Goal: Download file/media

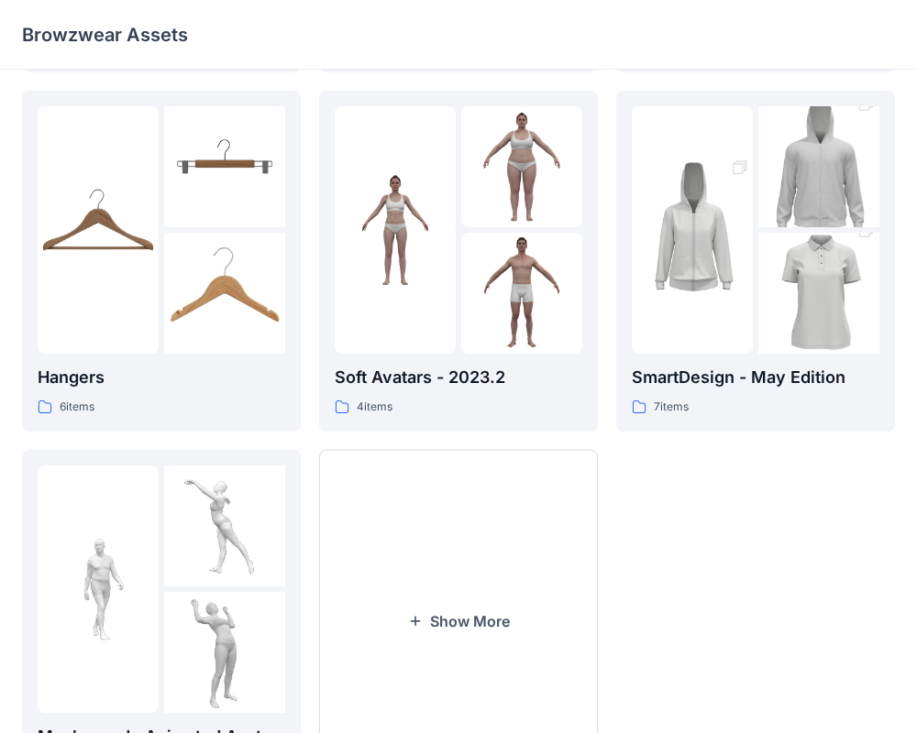
scroll to position [470, 0]
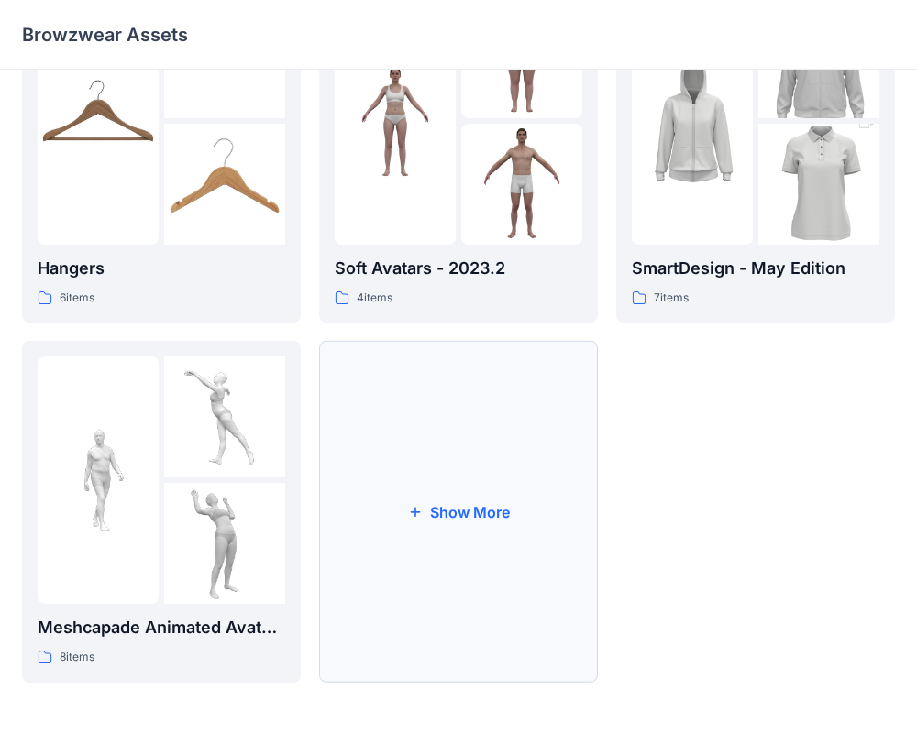
click at [447, 511] on button "Show More" at bounding box center [458, 512] width 279 height 342
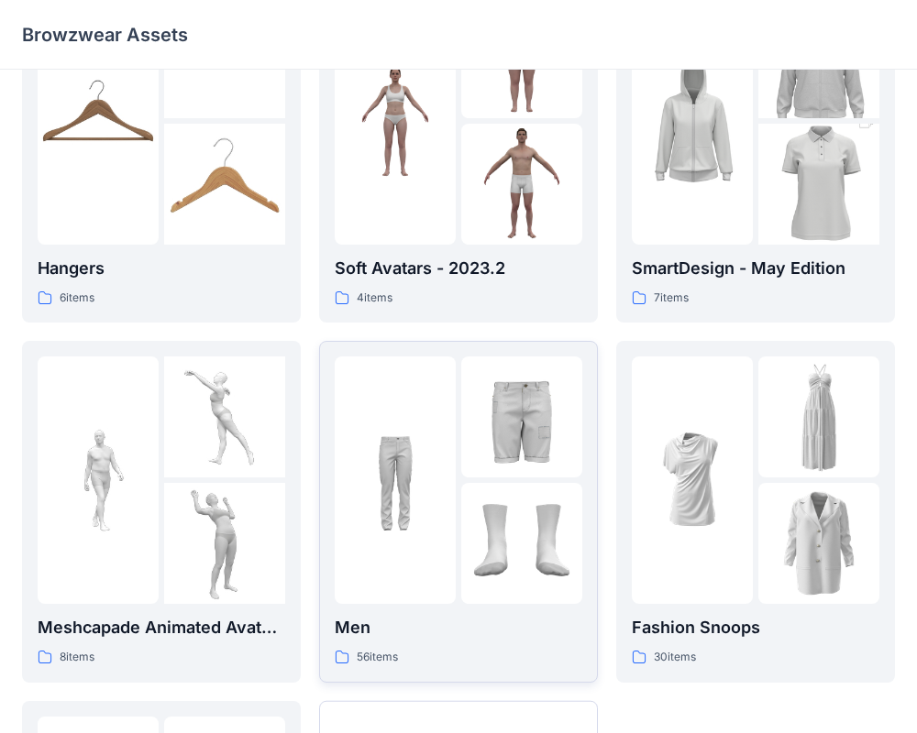
click at [421, 595] on div at bounding box center [395, 480] width 121 height 247
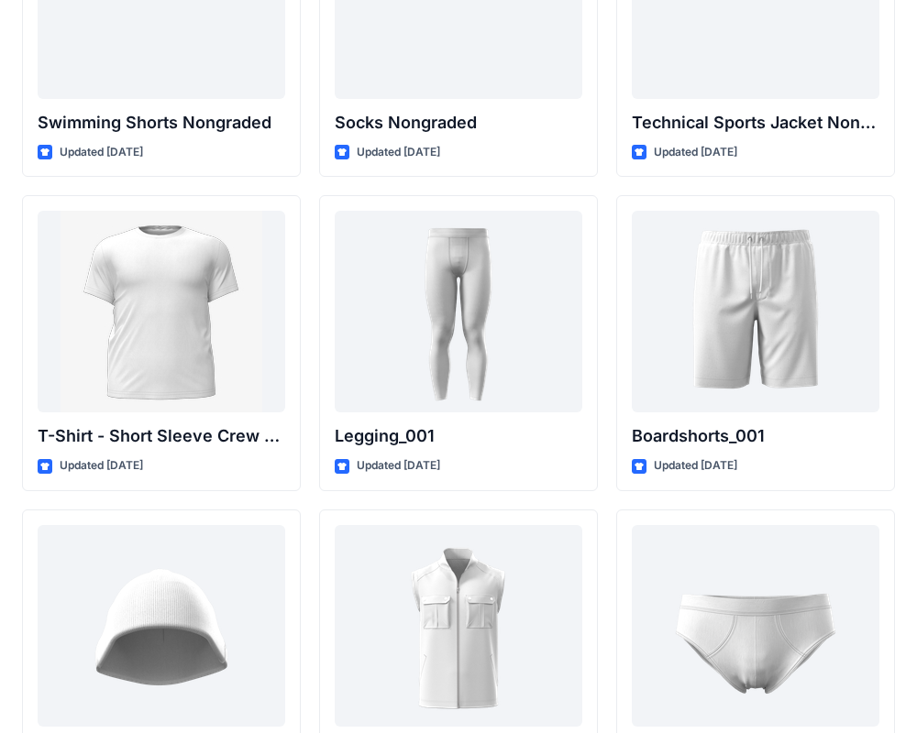
scroll to position [3040, 0]
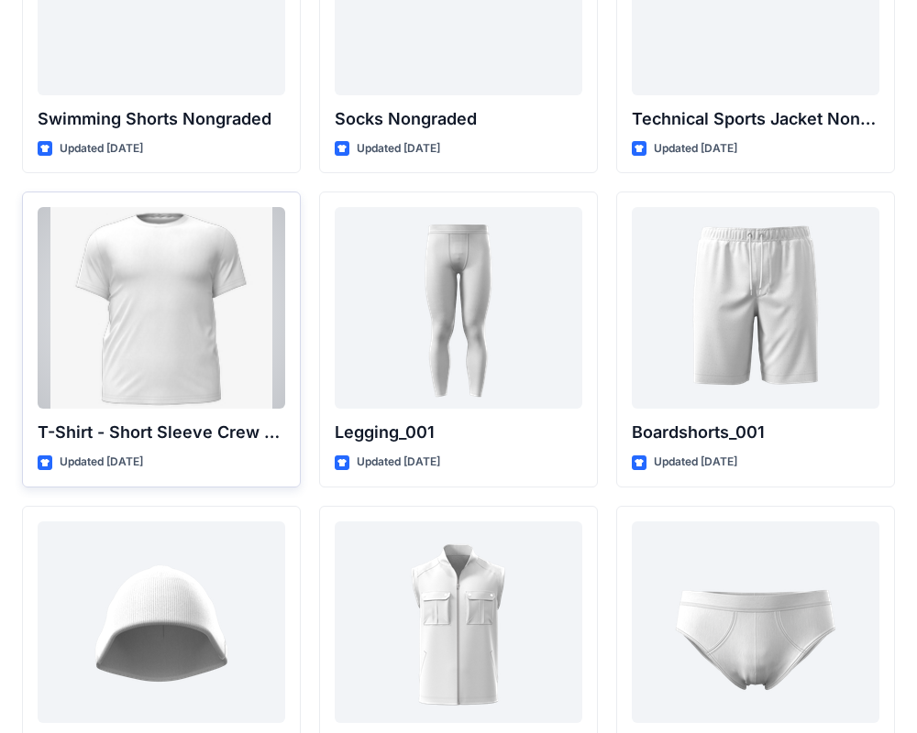
click at [146, 319] on div at bounding box center [161, 308] width 247 height 202
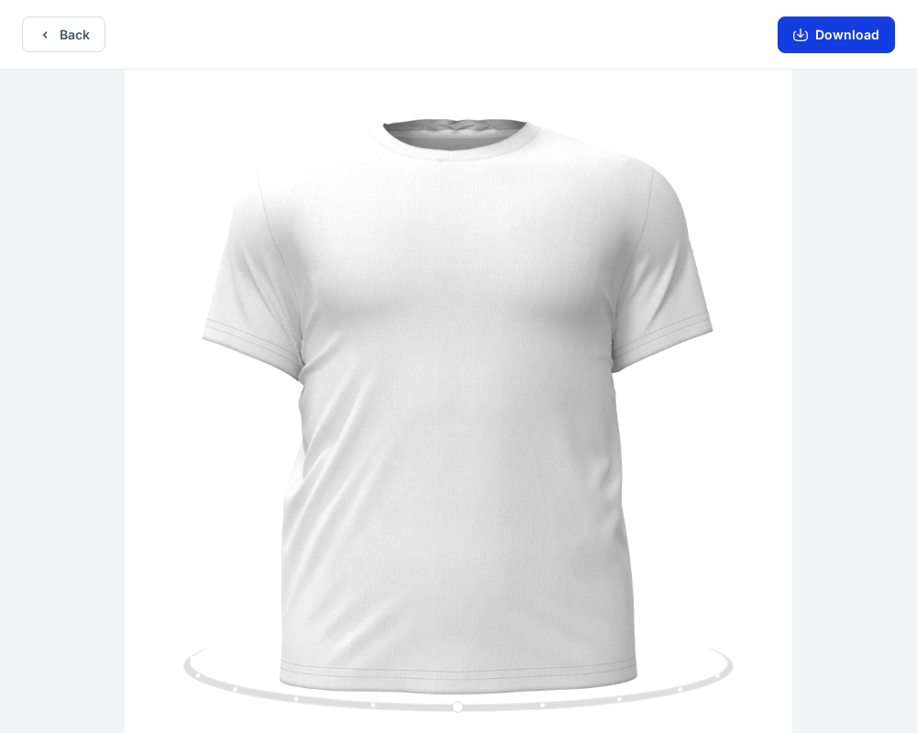
click at [869, 43] on button "Download" at bounding box center [835, 34] width 117 height 37
click at [830, 30] on button "Download" at bounding box center [835, 34] width 117 height 37
click at [825, 35] on button "Download" at bounding box center [835, 34] width 117 height 37
